Goal: Transaction & Acquisition: Book appointment/travel/reservation

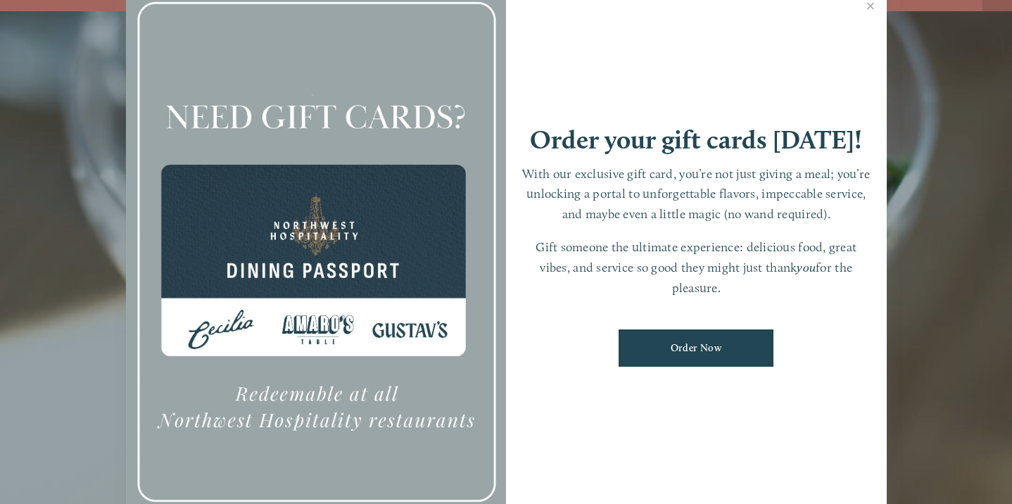
scroll to position [30, 0]
click at [870, 8] on link "Close" at bounding box center [870, 7] width 27 height 39
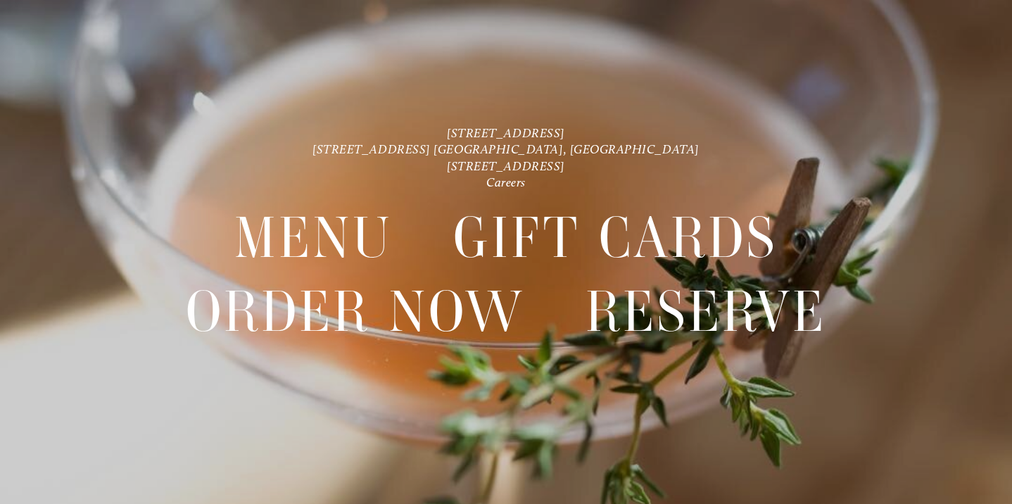
scroll to position [0, 0]
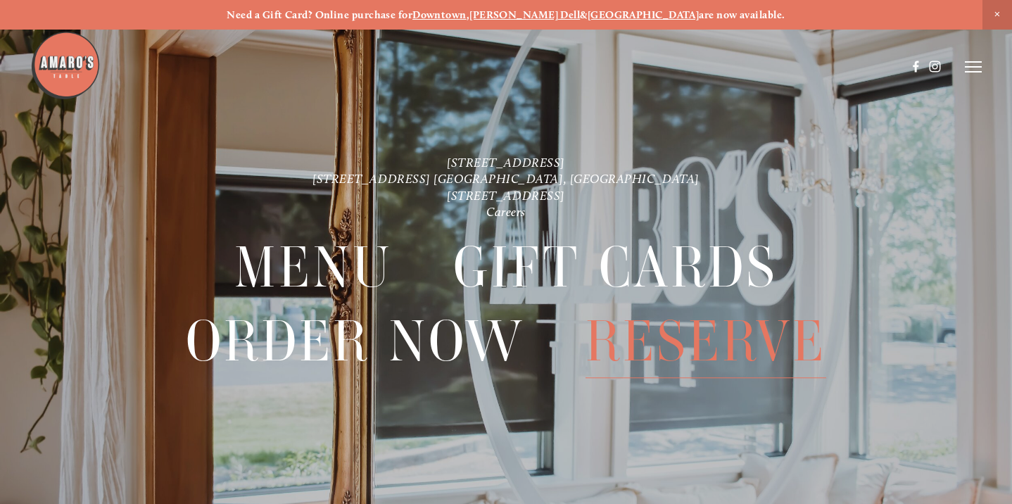
click at [654, 345] on span "Reserve" at bounding box center [705, 341] width 241 height 73
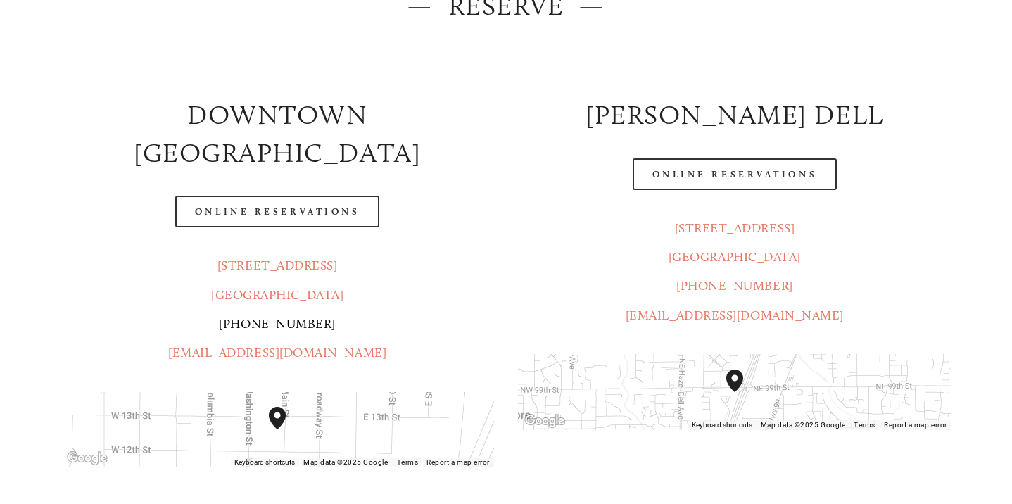
scroll to position [227, 0]
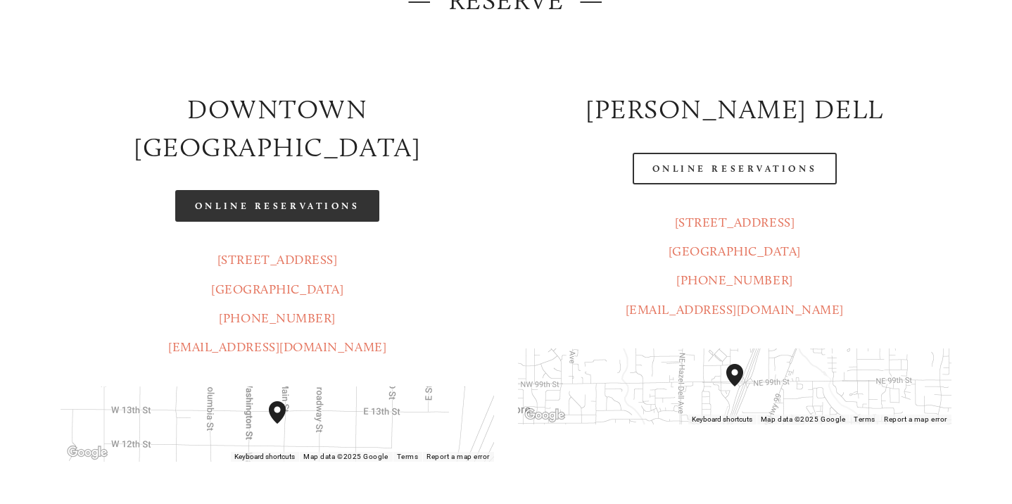
click at [246, 190] on link "Online Reservations" at bounding box center [277, 206] width 204 height 32
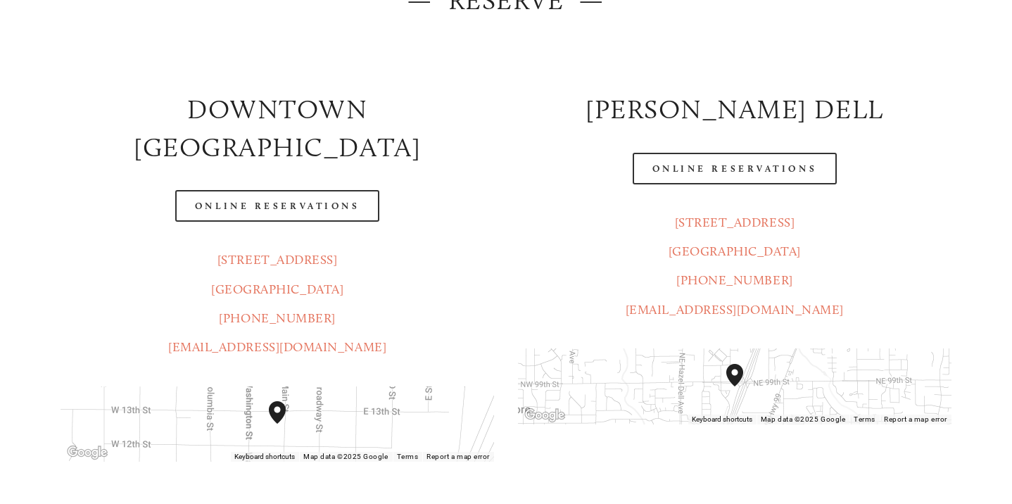
scroll to position [0, 0]
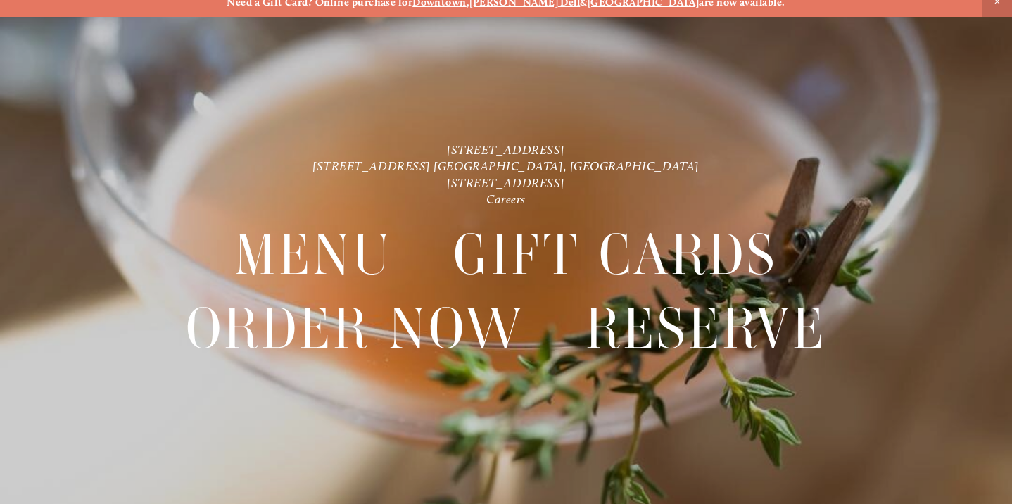
scroll to position [30, 0]
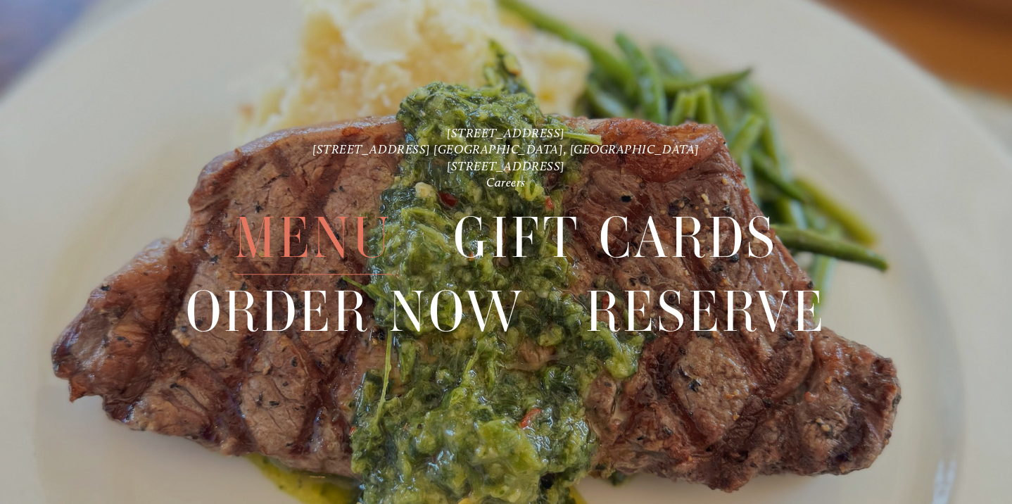
click at [313, 227] on span "Menu" at bounding box center [313, 237] width 158 height 73
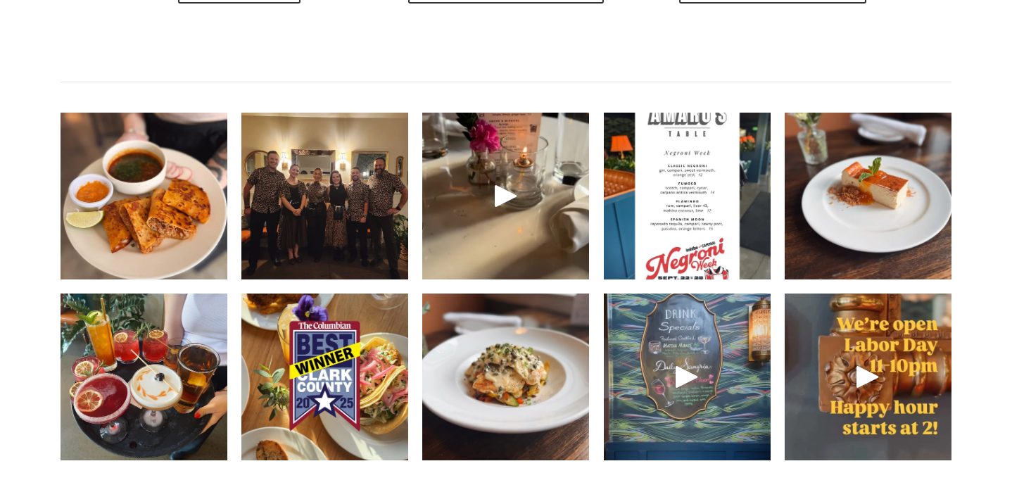
scroll to position [1970, 0]
